Goal: Find contact information: Find contact information

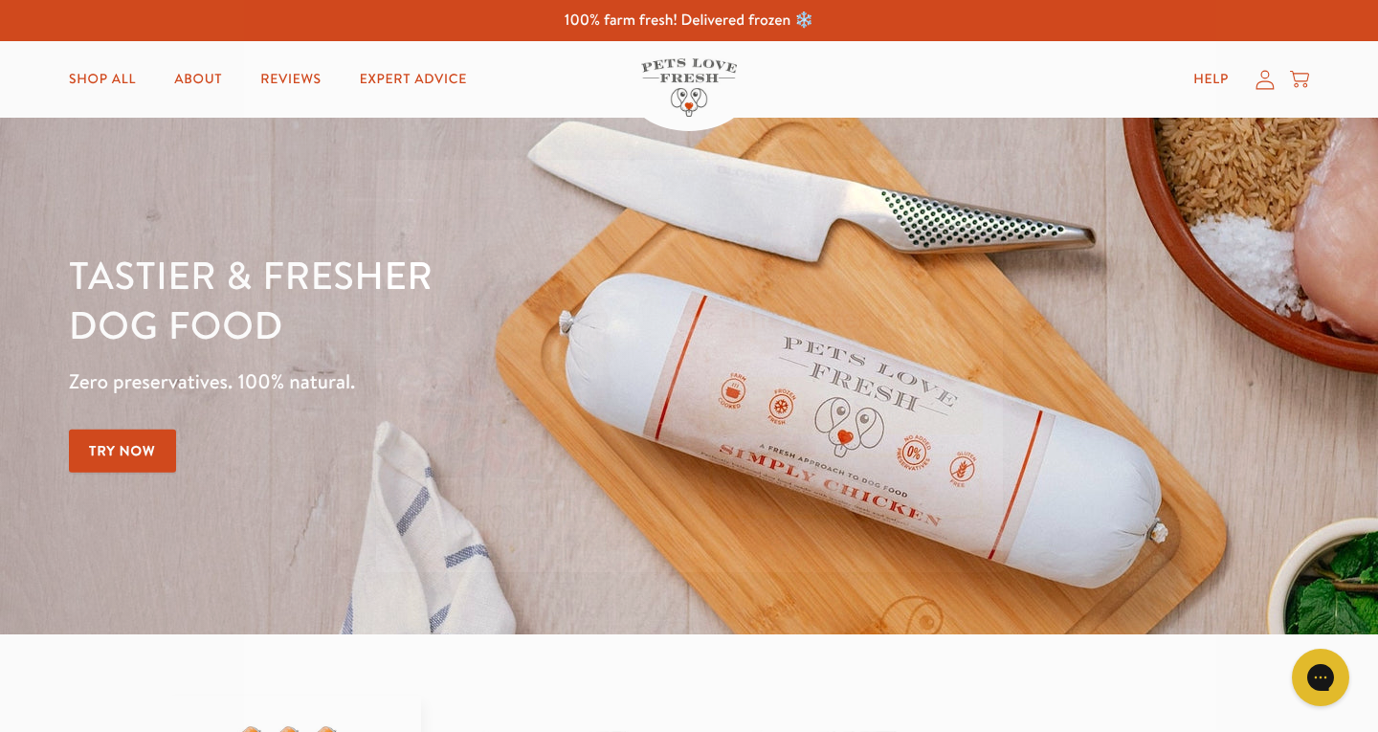
click at [974, 189] on circle "Close dialog" at bounding box center [978, 184] width 32 height 32
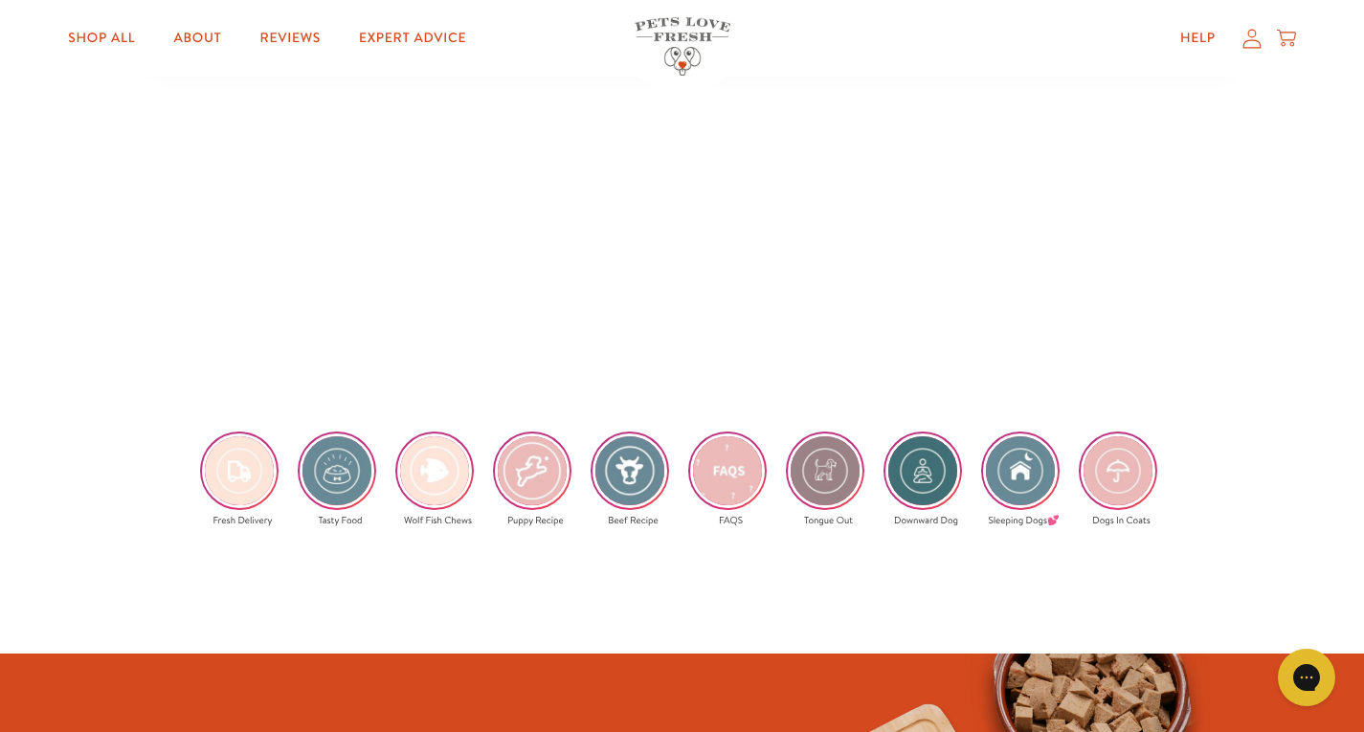
scroll to position [3748, 0]
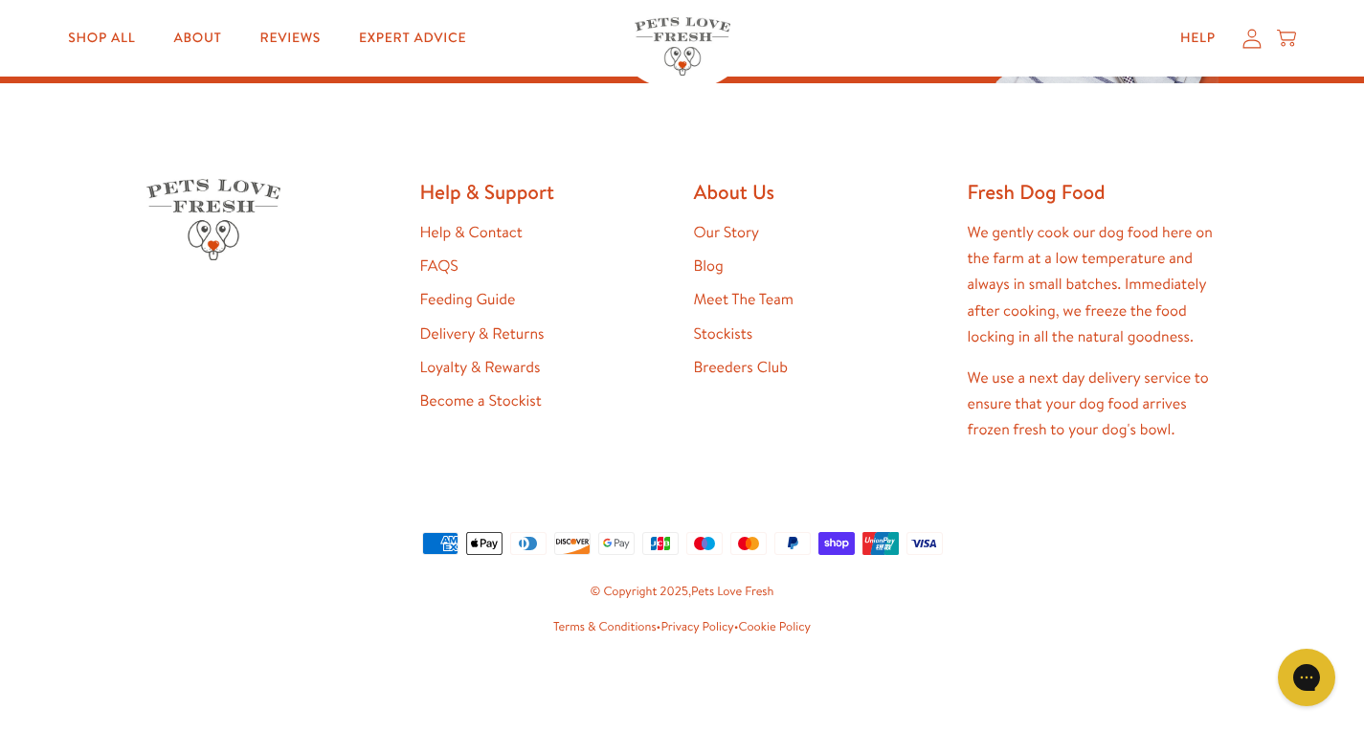
click at [473, 226] on link "Help & Contact" at bounding box center [471, 232] width 102 height 21
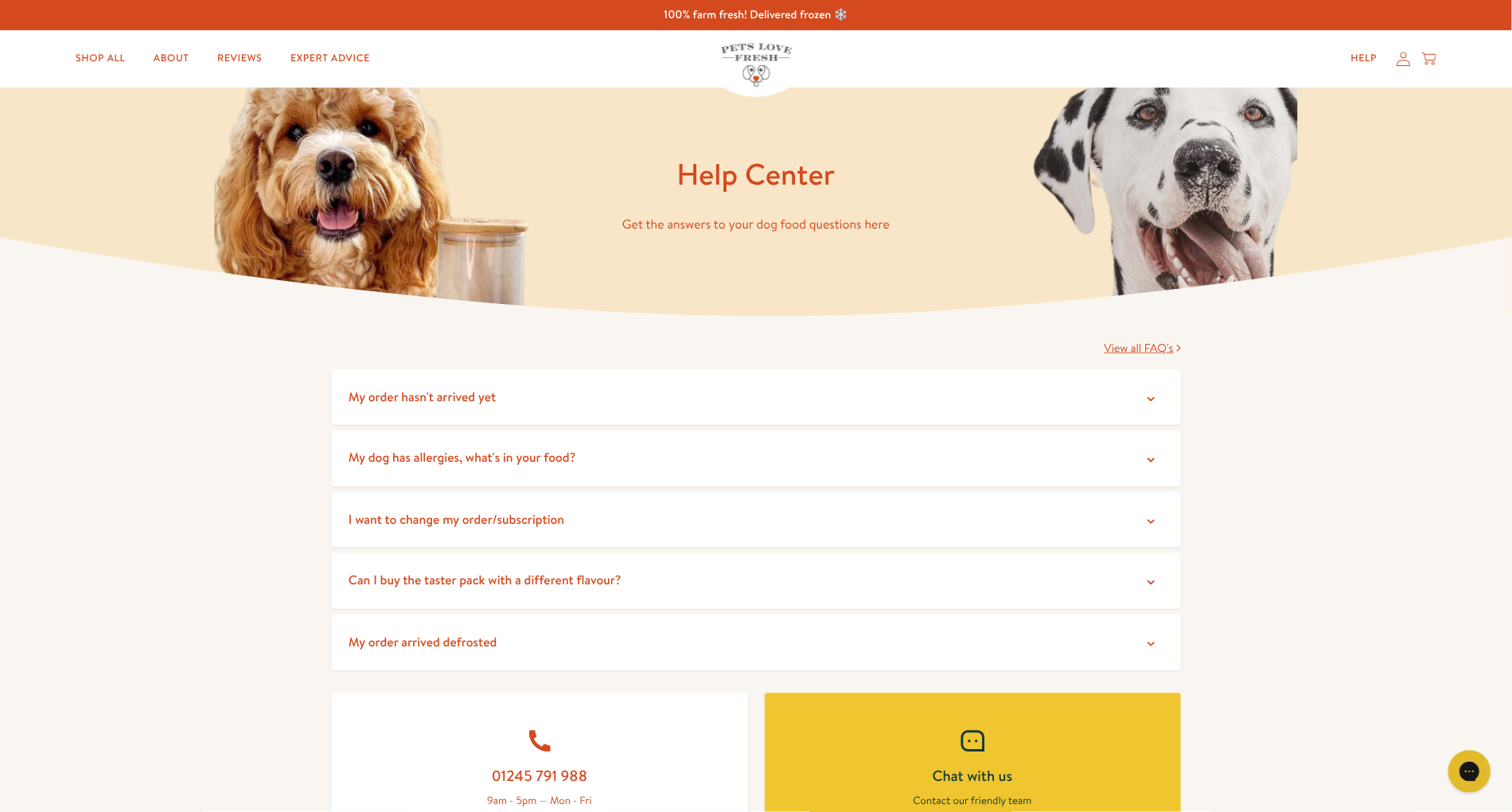
scroll to position [478, 0]
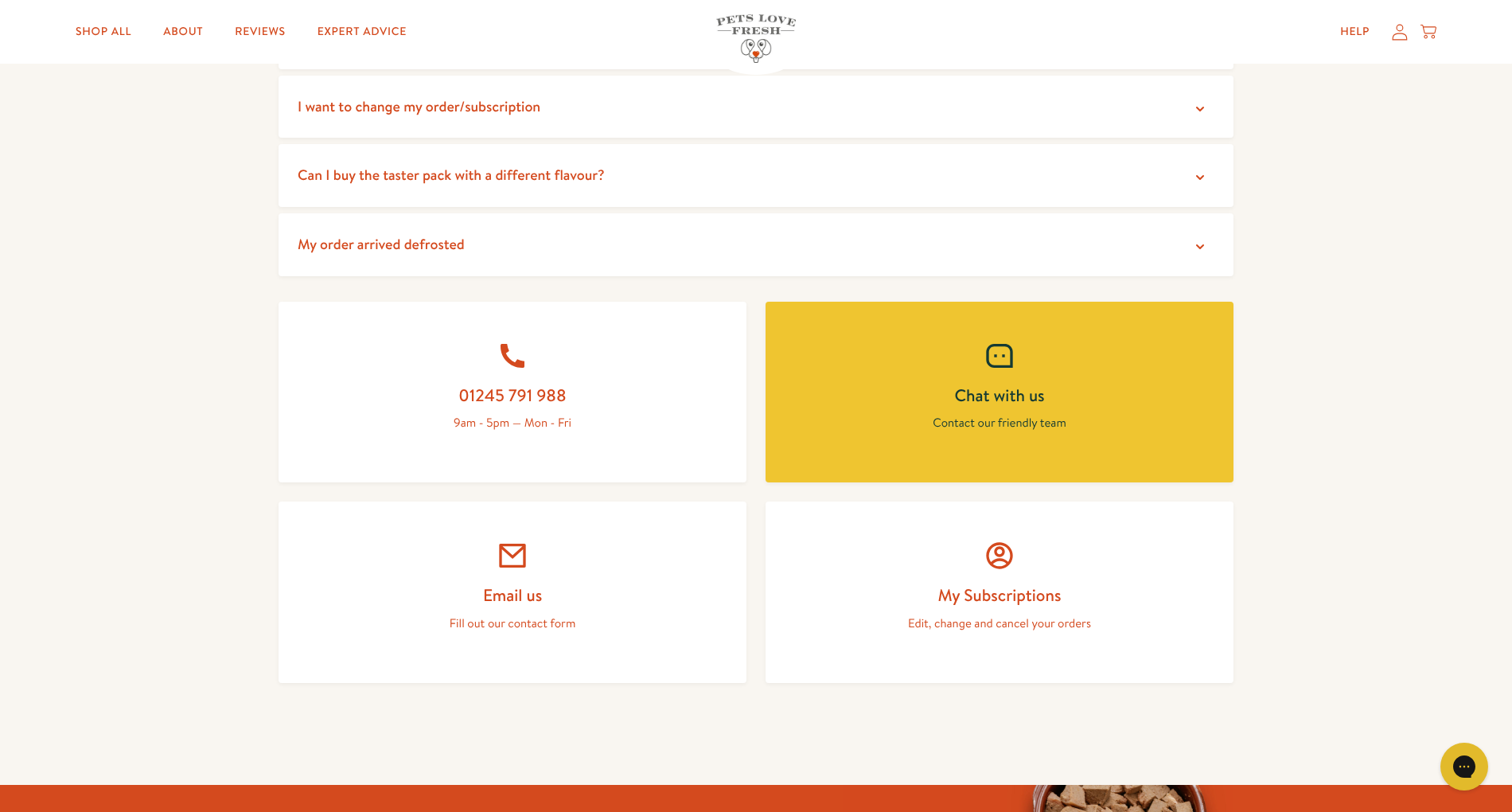
drag, startPoint x: 516, startPoint y: 578, endPoint x: 228, endPoint y: 603, distance: 289.1
click at [222, 602] on div "View all FAQ's My order hasn't arrived yet Occasionally DPD deliver to the wron…" at bounding box center [756, 332] width 1512 height 908
click at [477, 608] on p "Fill out our contact form" at bounding box center [512, 623] width 392 height 21
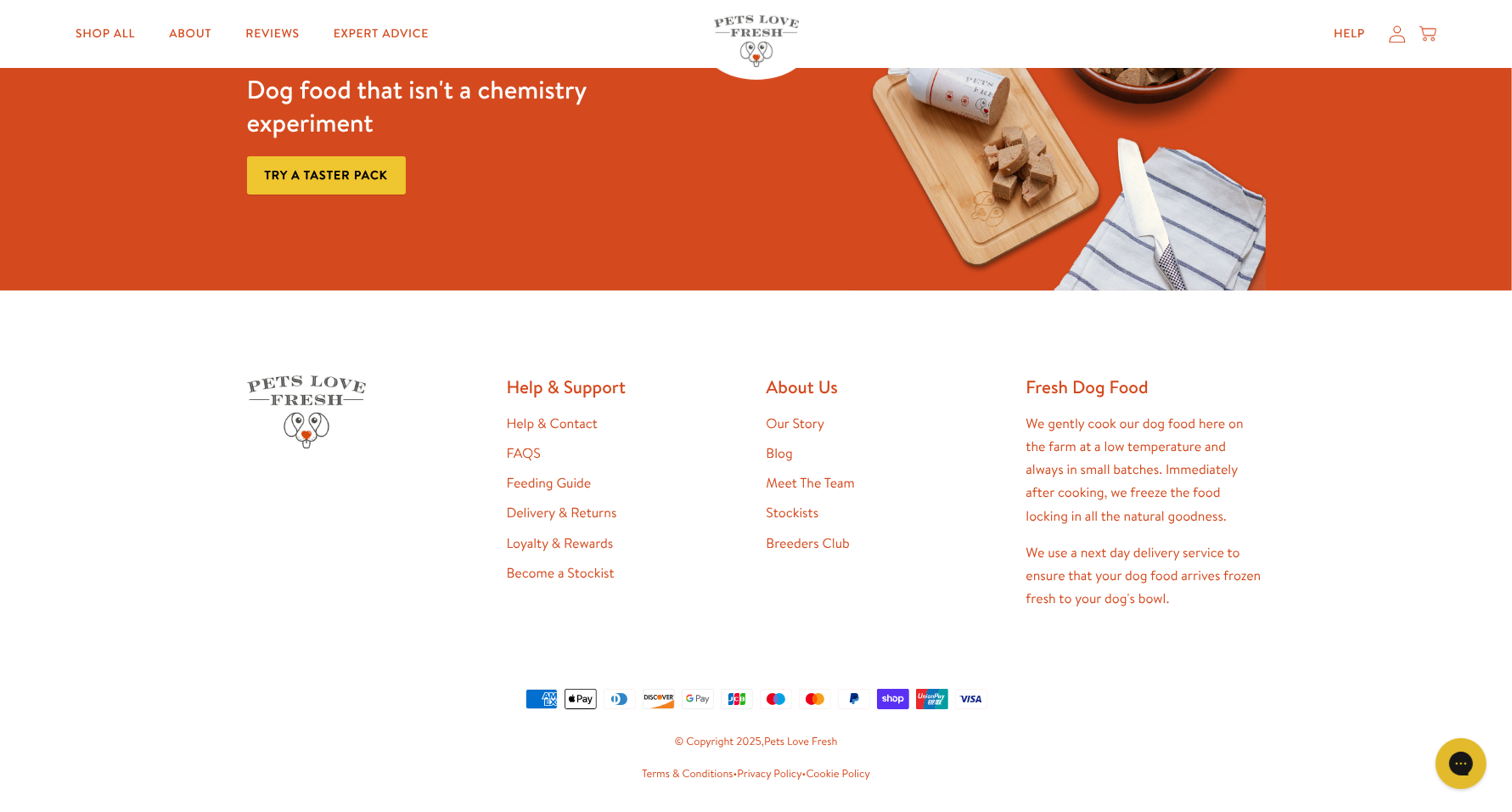
scroll to position [944, 0]
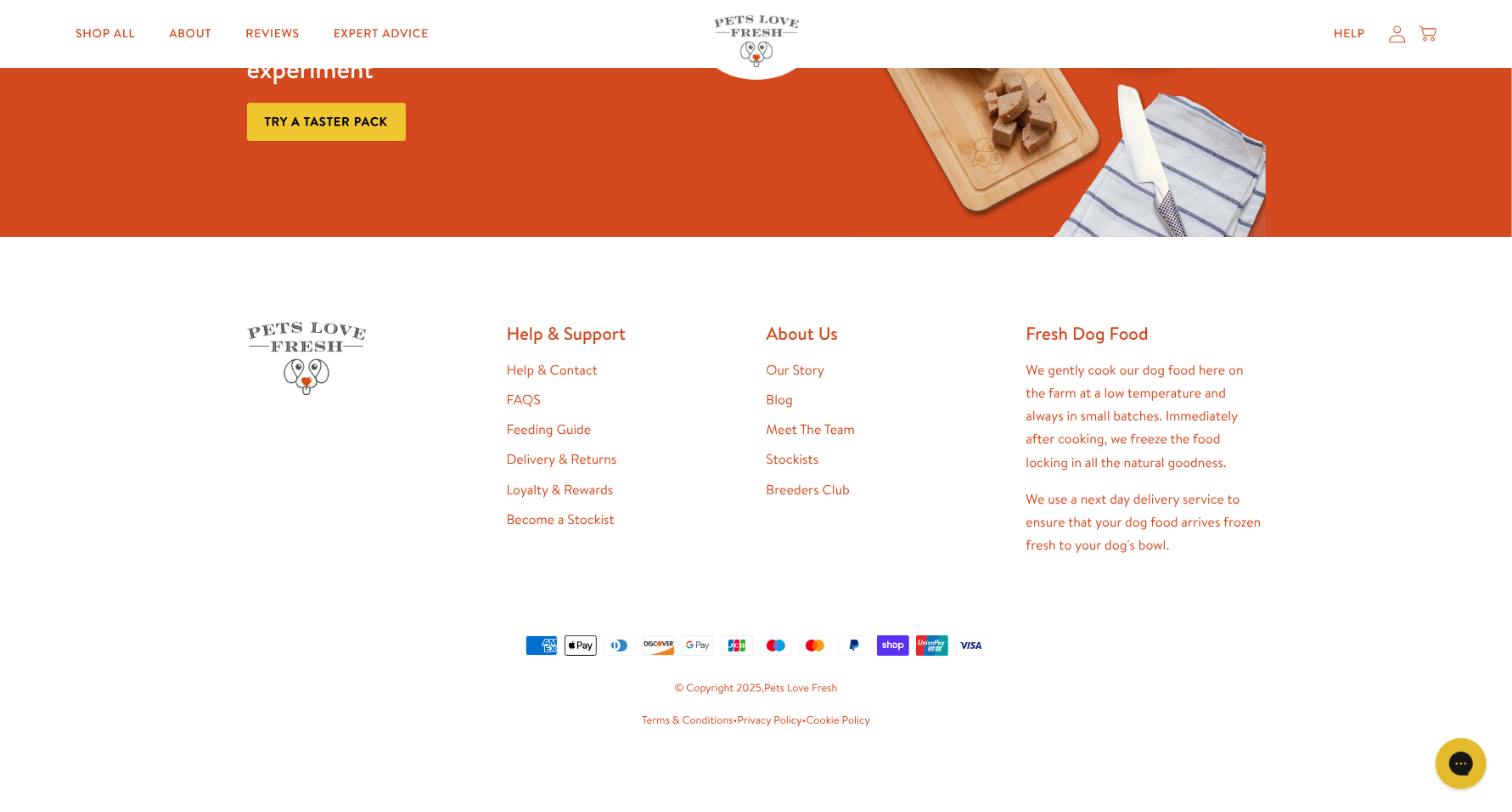
click at [690, 720] on link "Terms & Conditions" at bounding box center [687, 720] width 91 height 15
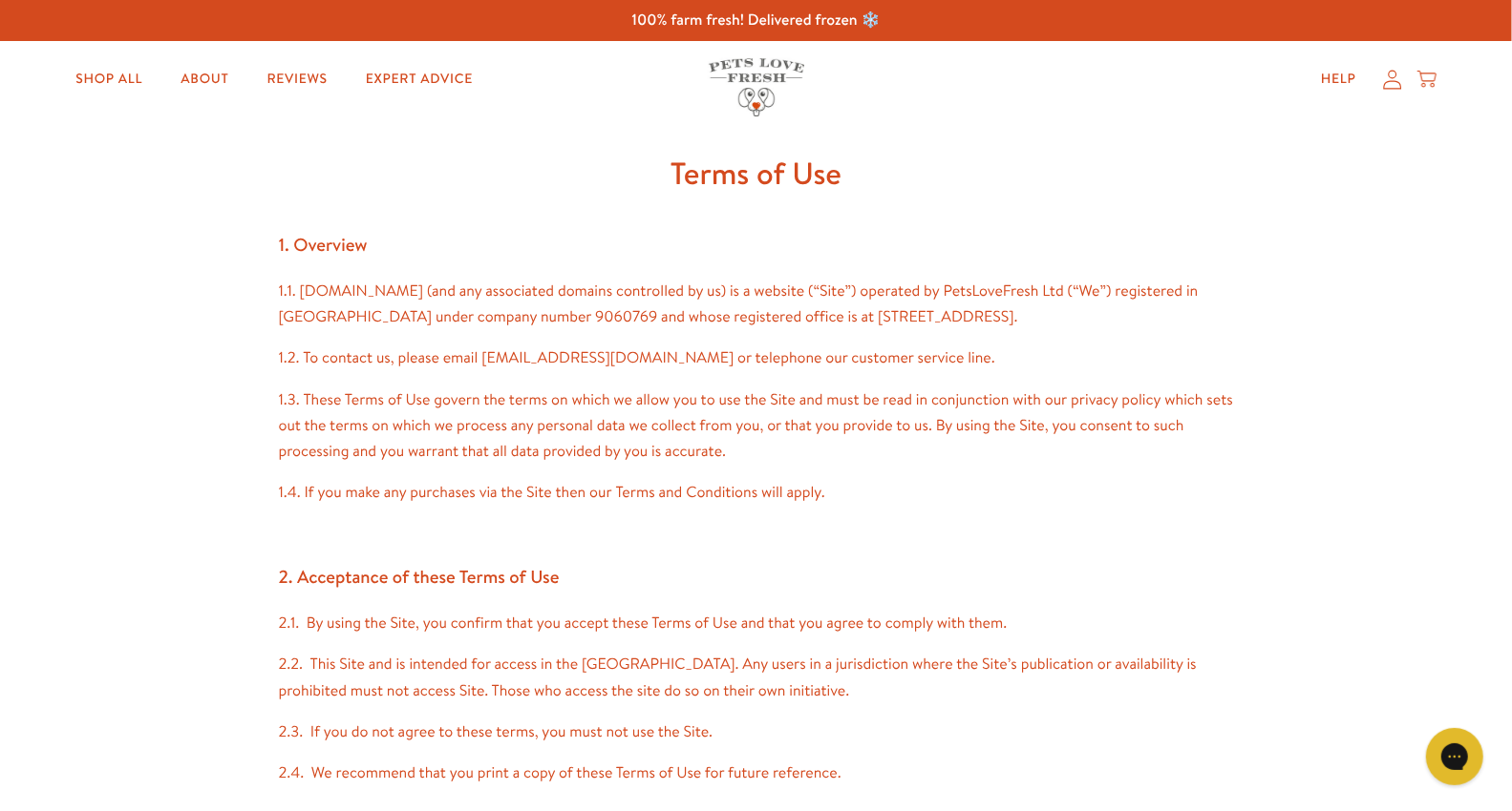
click at [1136, 161] on h1 "Terms of Use" at bounding box center [756, 174] width 955 height 52
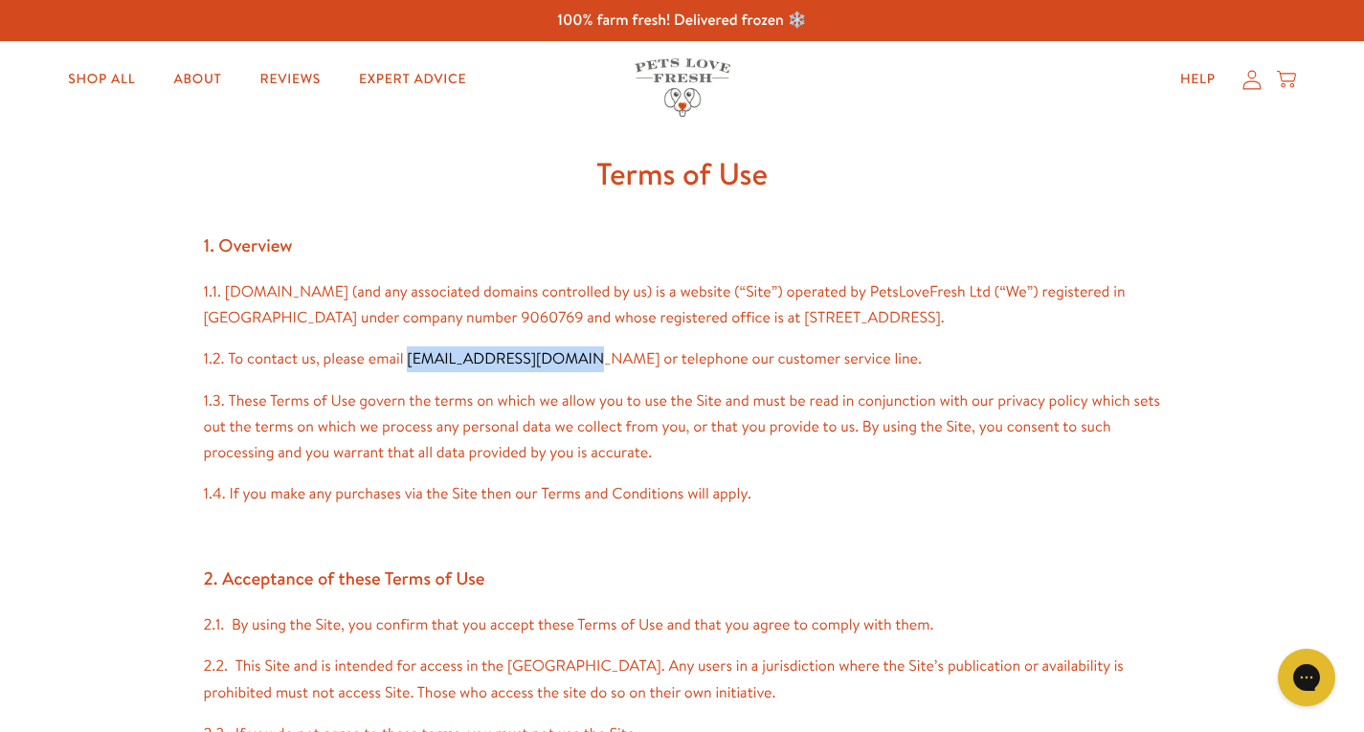
drag, startPoint x: 406, startPoint y: 385, endPoint x: 568, endPoint y: 384, distance: 162.7
click at [568, 372] on p "1.2. To contact us, please email info@petslovefresh.com or telephone our custom…" at bounding box center [682, 359] width 957 height 26
copy p "info@petslovefresh.com"
